Goal: Information Seeking & Learning: Understand process/instructions

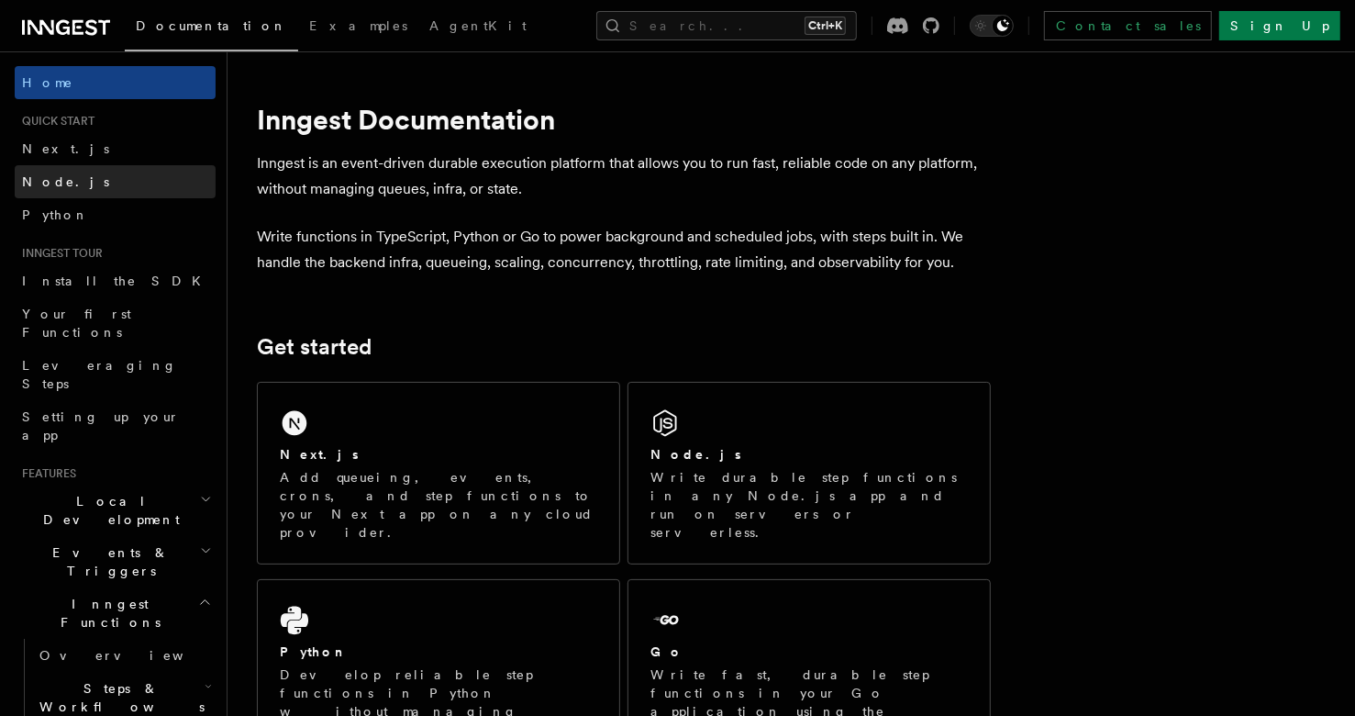
click at [82, 183] on link "Node.js" at bounding box center [115, 181] width 201 height 33
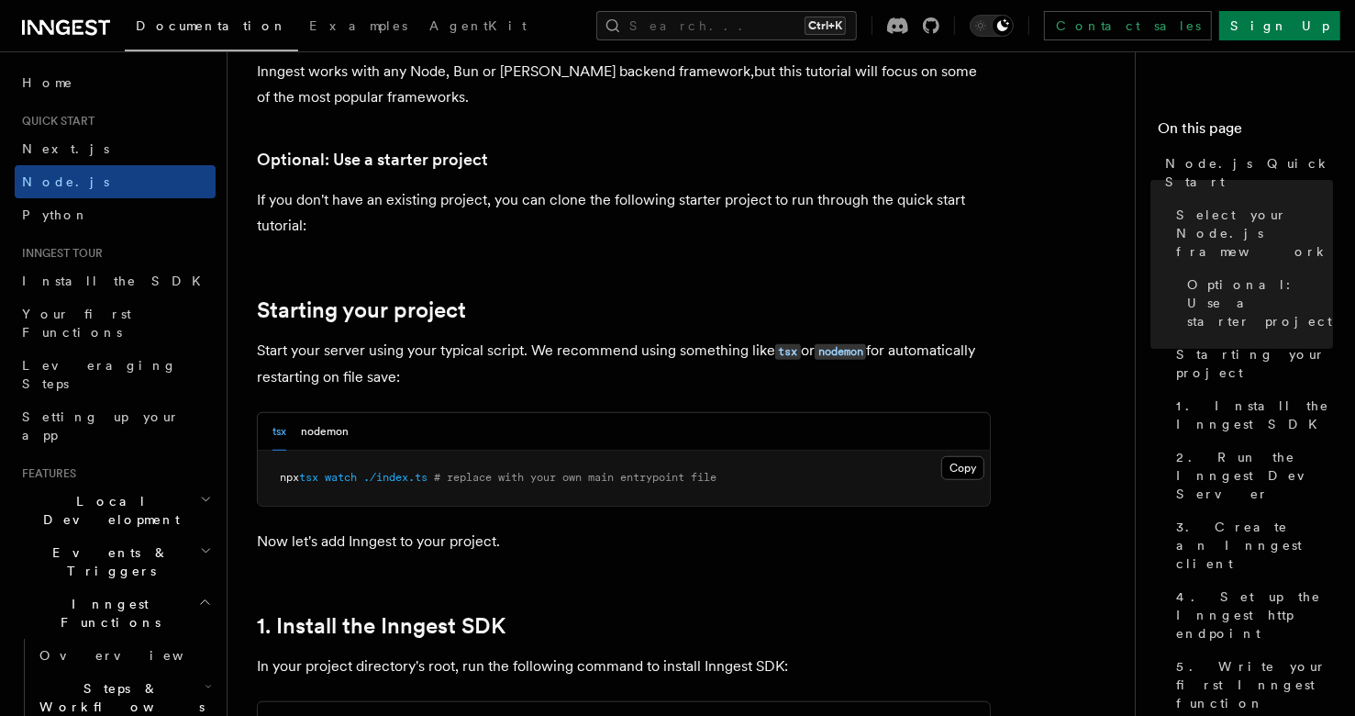
scroll to position [654, 0]
click at [342, 425] on button "nodemon" at bounding box center [325, 431] width 48 height 38
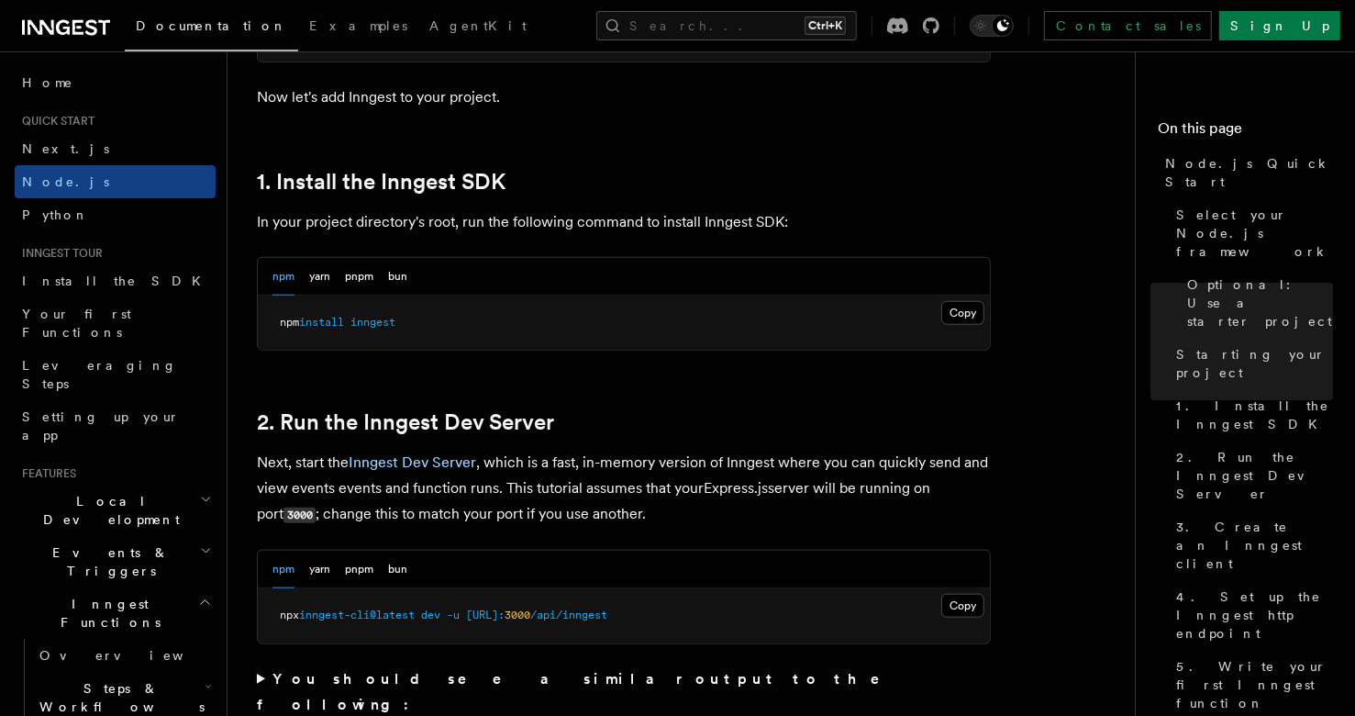
scroll to position [1097, 0]
drag, startPoint x: 442, startPoint y: 314, endPoint x: 272, endPoint y: 318, distance: 169.8
click at [272, 318] on pre "npm install inngest" at bounding box center [624, 322] width 732 height 55
copy span "npm install inngest"
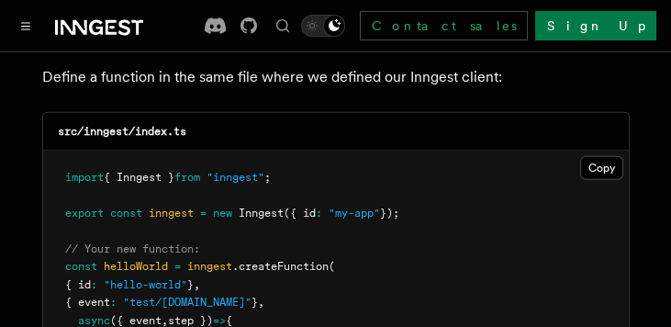
scroll to position [3767, 0]
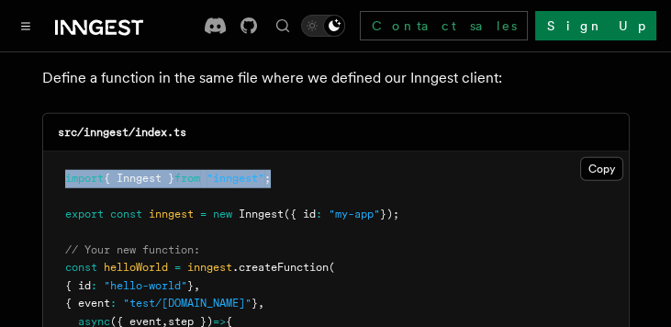
drag, startPoint x: 293, startPoint y: 145, endPoint x: 60, endPoint y: 145, distance: 233.0
click at [60, 151] on pre "import { Inngest } from "inngest" ; export const inngest = new Inngest ({ id : …" at bounding box center [335, 330] width 585 height 359
copy span "import { Inngest } from "inngest" ;"
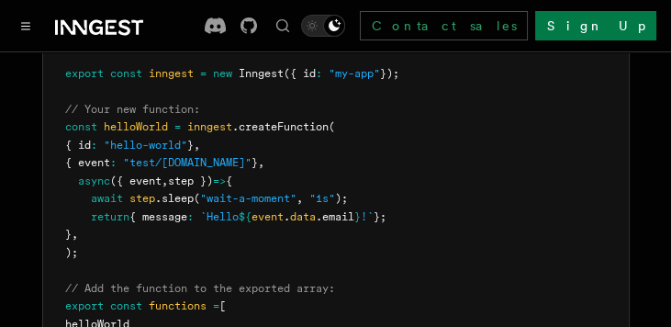
scroll to position [3939, 0]
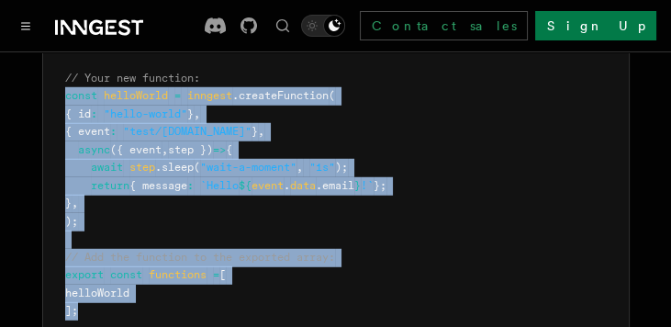
drag, startPoint x: 93, startPoint y: 272, endPoint x: 65, endPoint y: 74, distance: 200.0
click at [65, 74] on pre "import { Inngest } from "inngest" ; export const inngest = new Inngest ({ id : …" at bounding box center [335, 159] width 585 height 359
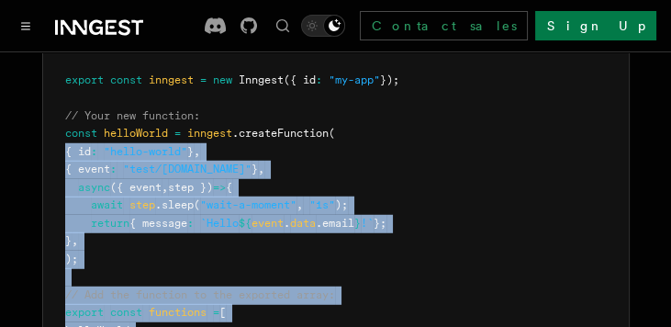
scroll to position [3901, 0]
click at [143, 212] on pre "import { Inngest } from "inngest" ; export const inngest = new Inngest ({ id : …" at bounding box center [335, 196] width 585 height 359
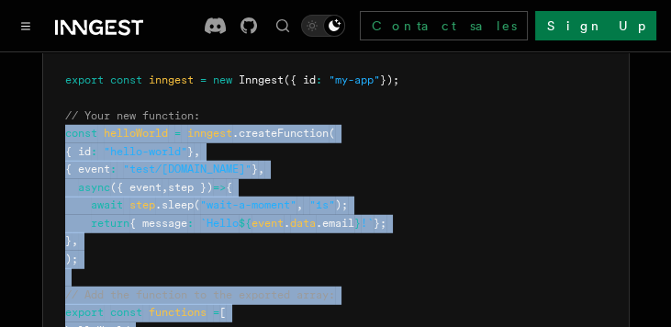
drag, startPoint x: 92, startPoint y: 314, endPoint x: 52, endPoint y: 106, distance: 211.0
click at [52, 106] on pre "import { Inngest } from "inngest" ; export const inngest = new Inngest ({ id : …" at bounding box center [335, 196] width 585 height 359
copy code "const helloWorld = inngest .createFunction ( { id : "hello-world" } , { event :…"
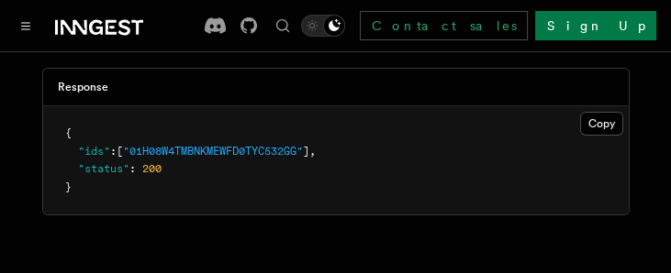
scroll to position [4675, 0]
